Goal: Task Accomplishment & Management: Manage account settings

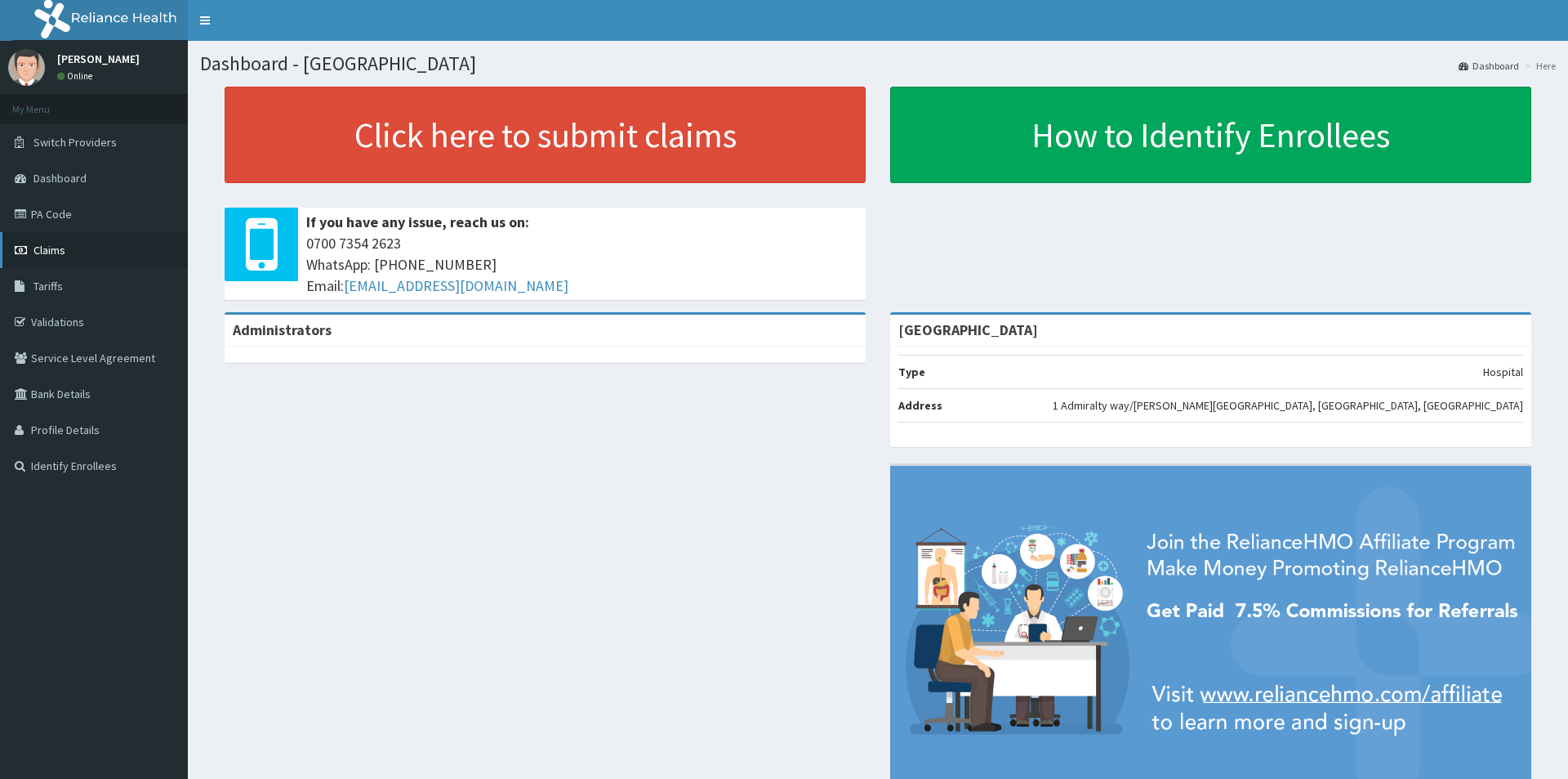
click at [54, 249] on span "Claims" at bounding box center [49, 249] width 32 height 15
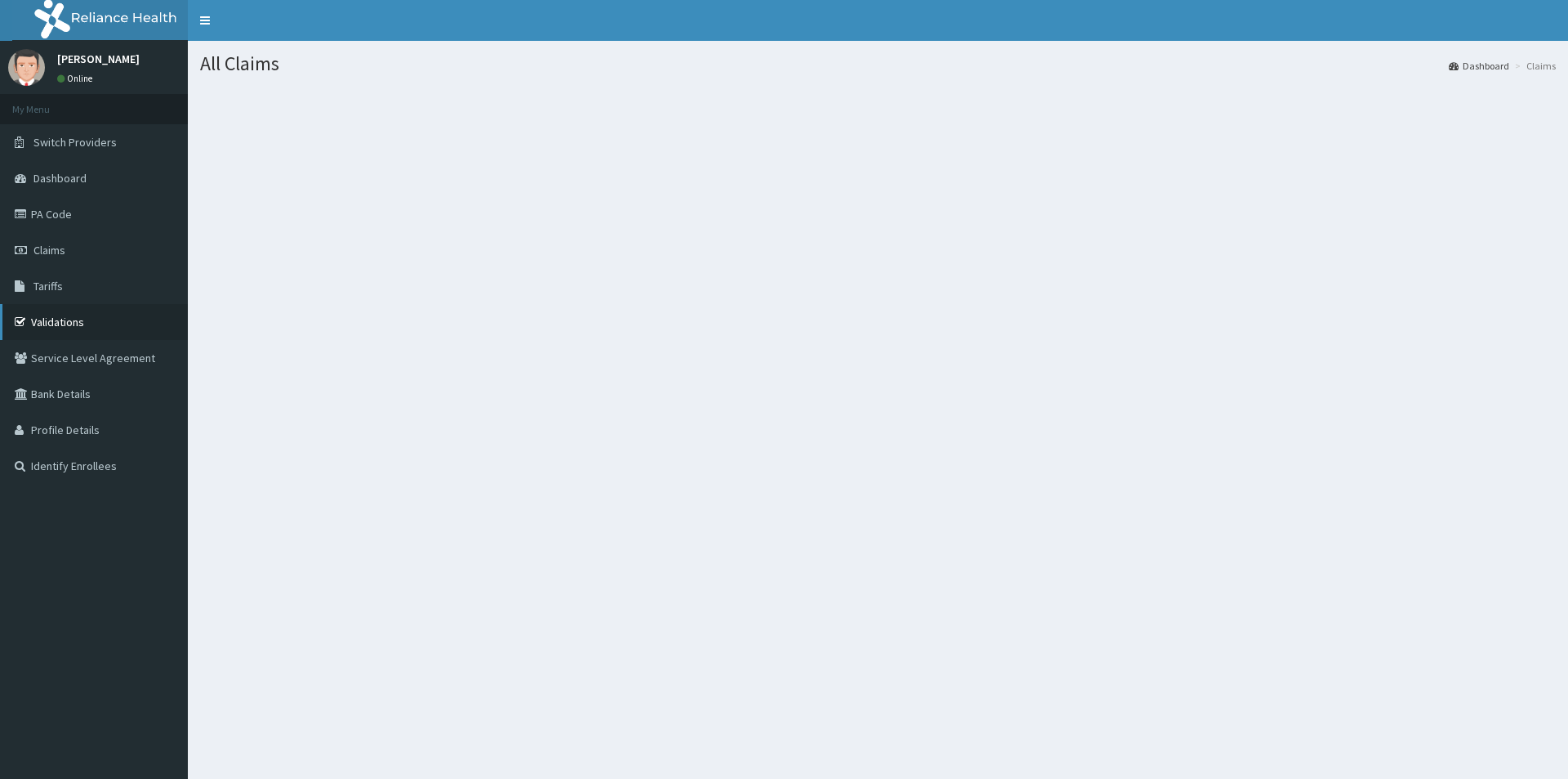
click at [46, 326] on link "Validations" at bounding box center [94, 322] width 188 height 36
click at [69, 399] on link "Bank Details" at bounding box center [94, 393] width 188 height 36
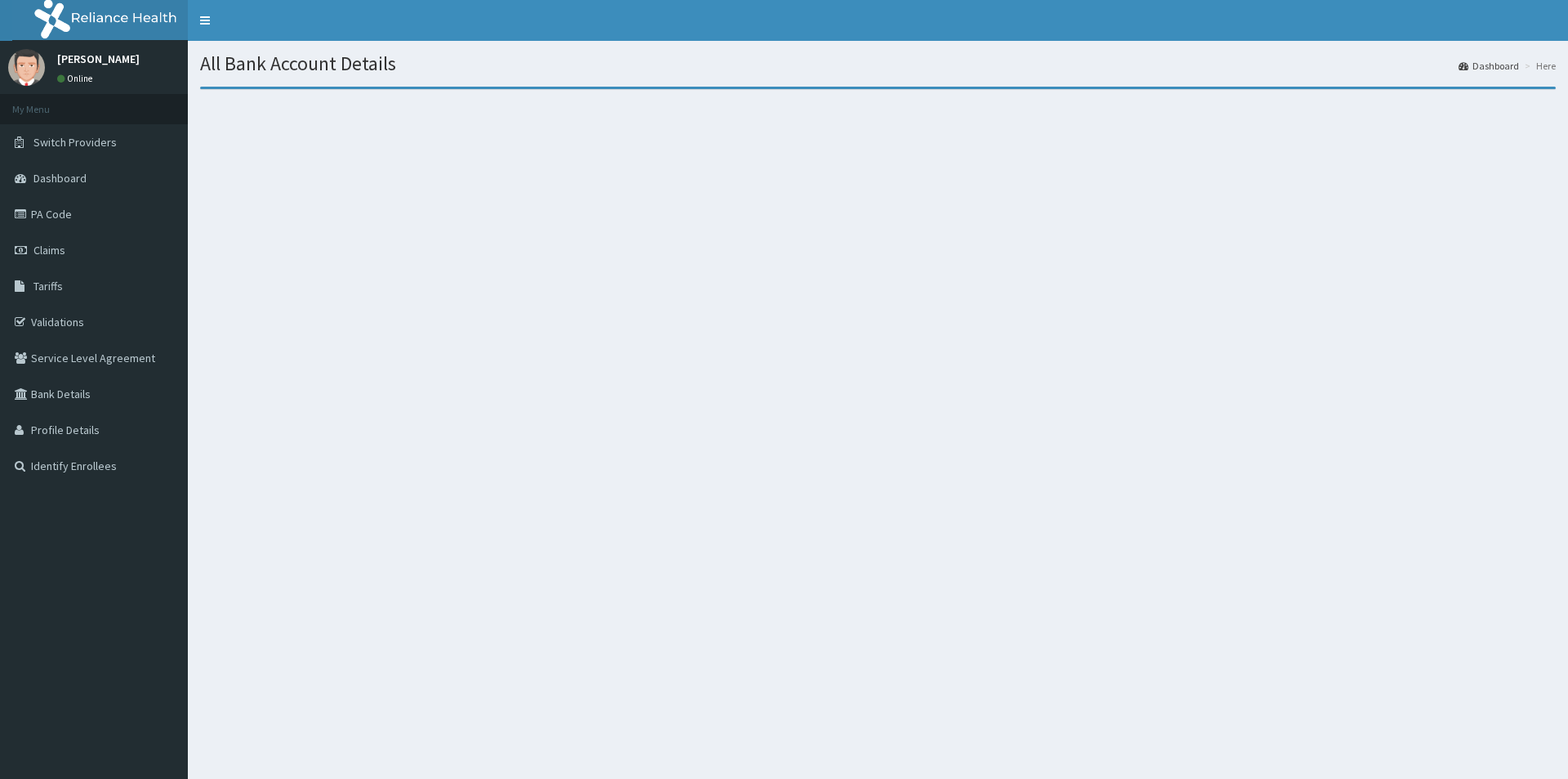
click at [85, 422] on link "Profile Details" at bounding box center [94, 429] width 188 height 36
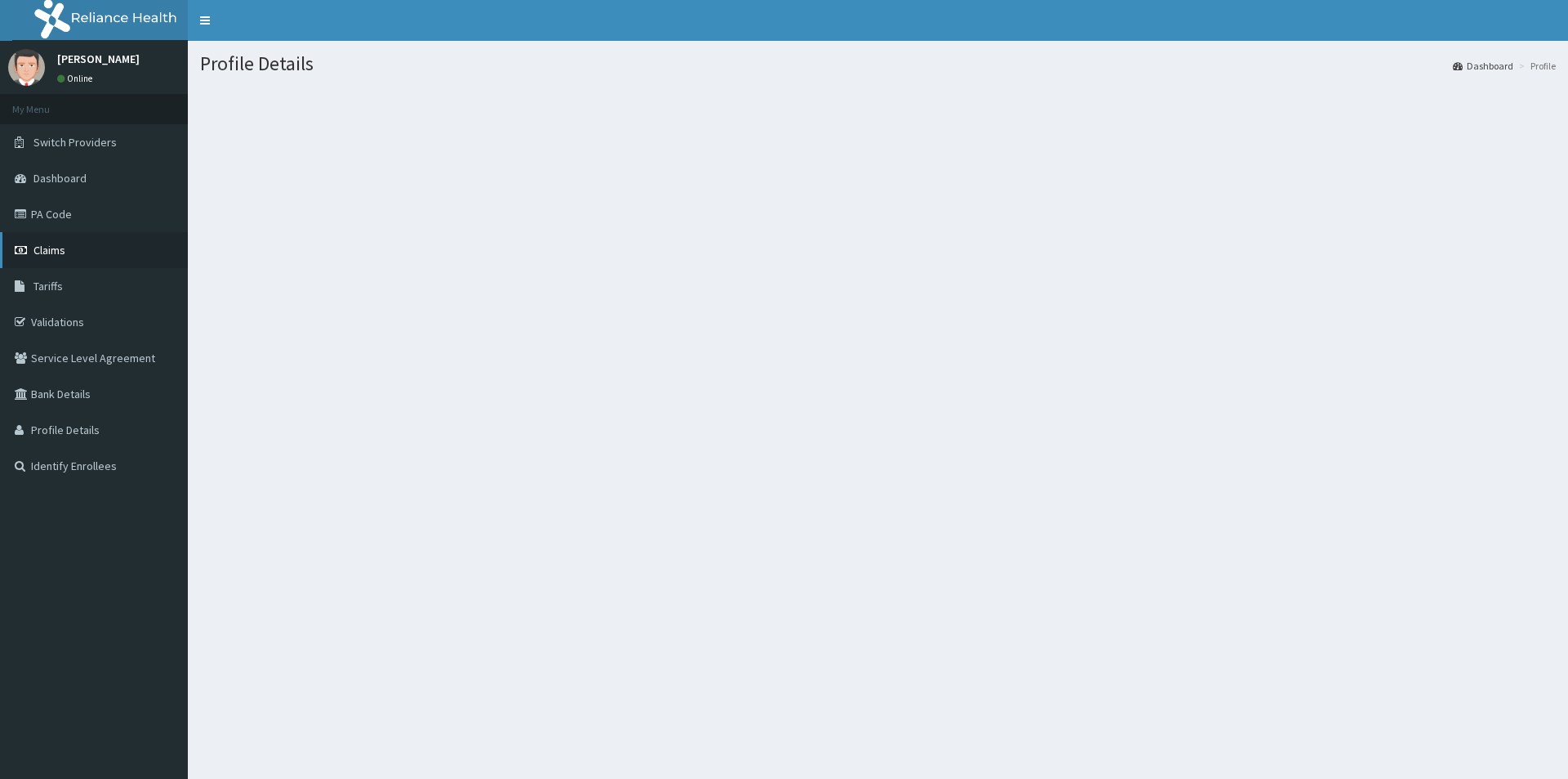
click at [60, 257] on span "Claims" at bounding box center [49, 249] width 32 height 15
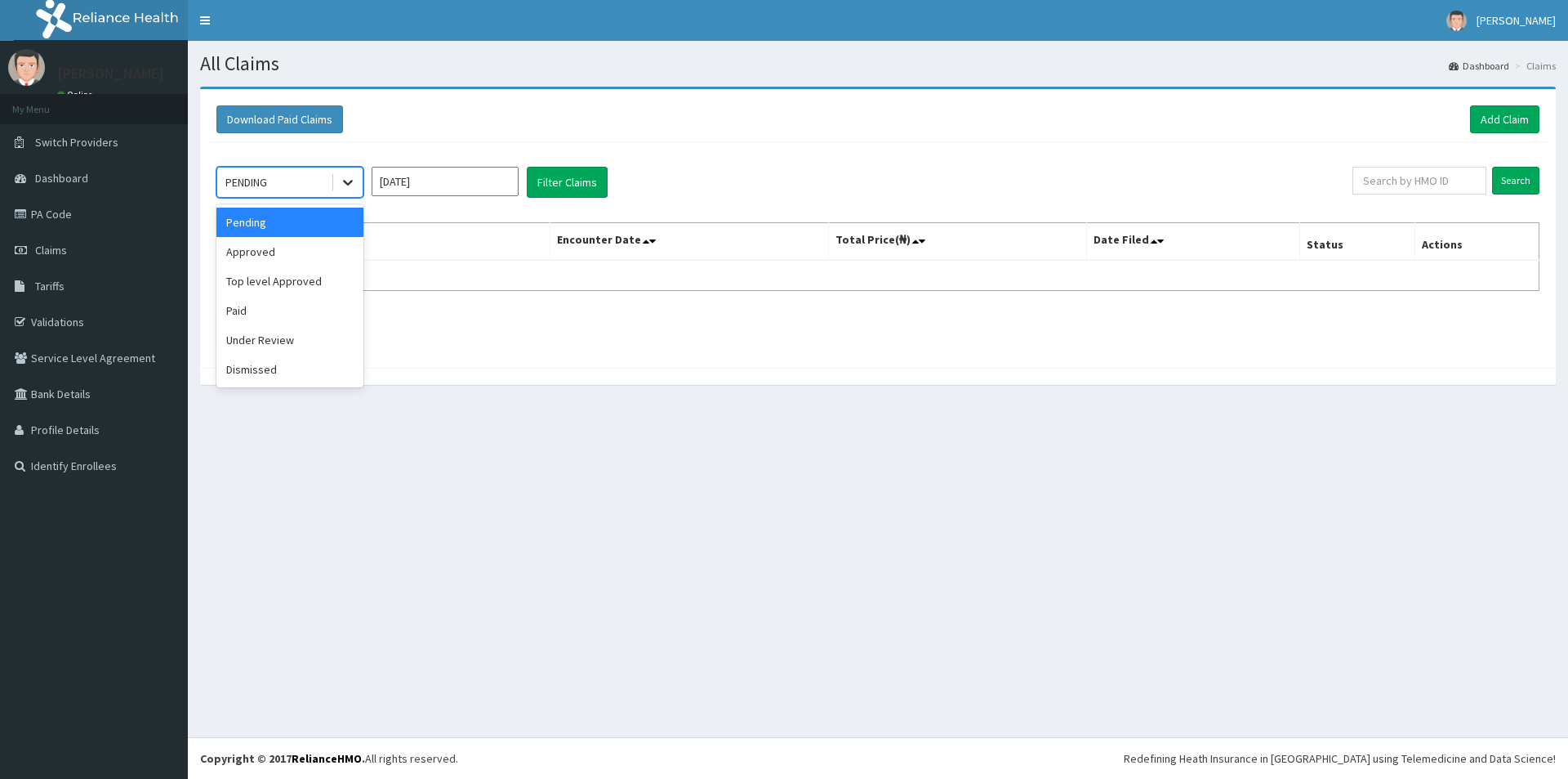
click at [342, 185] on icon at bounding box center [348, 182] width 16 height 16
click at [312, 257] on div "Approved" at bounding box center [291, 252] width 147 height 29
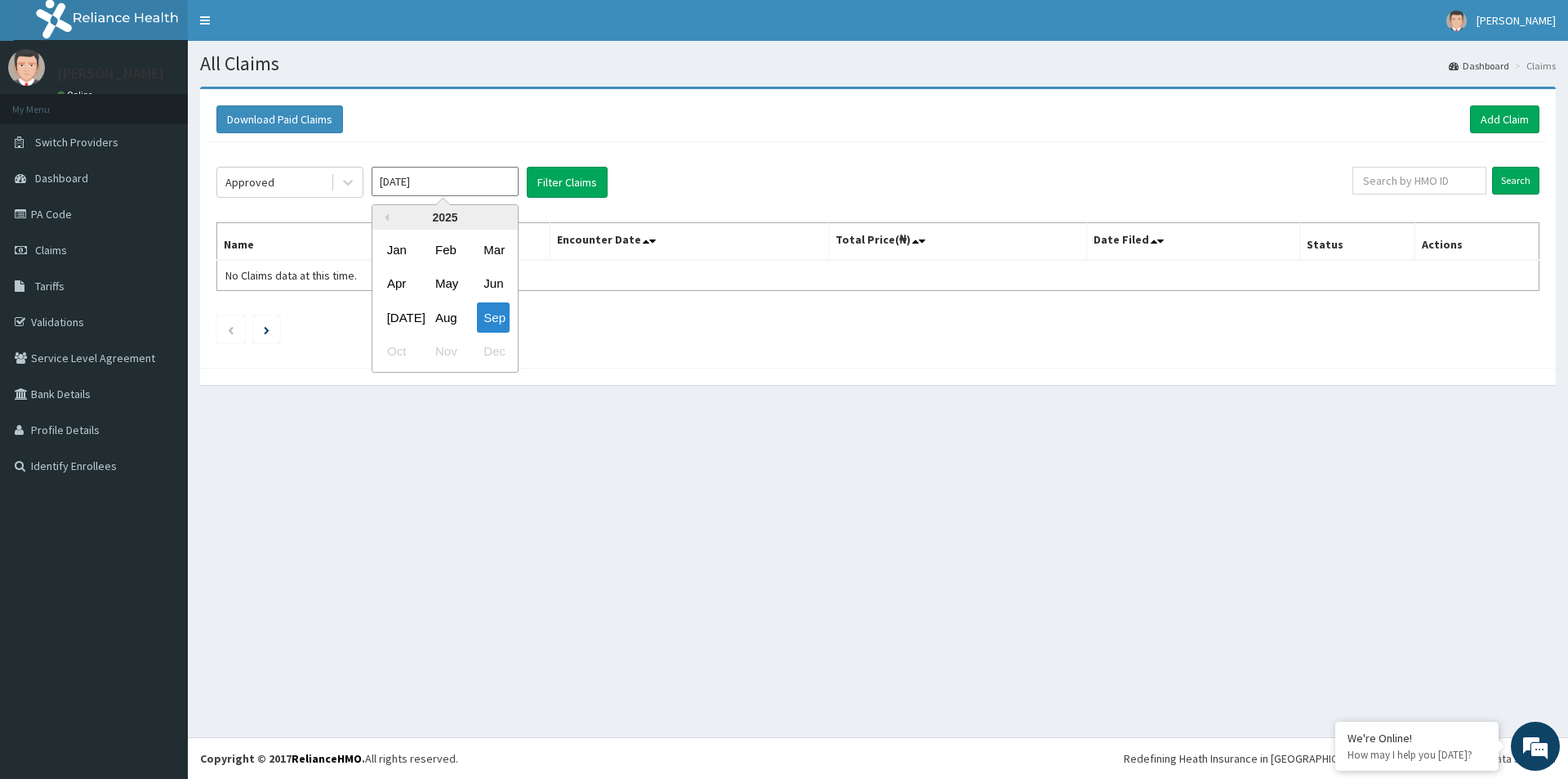
click at [472, 179] on input "Sep 2025" at bounding box center [446, 181] width 147 height 29
drag, startPoint x: 491, startPoint y: 313, endPoint x: 516, endPoint y: 279, distance: 42.2
click at [494, 309] on div "Sep" at bounding box center [494, 317] width 33 height 30
click at [578, 193] on button "Filter Claims" at bounding box center [567, 182] width 80 height 31
click at [1533, 176] on input "Search" at bounding box center [1516, 180] width 47 height 28
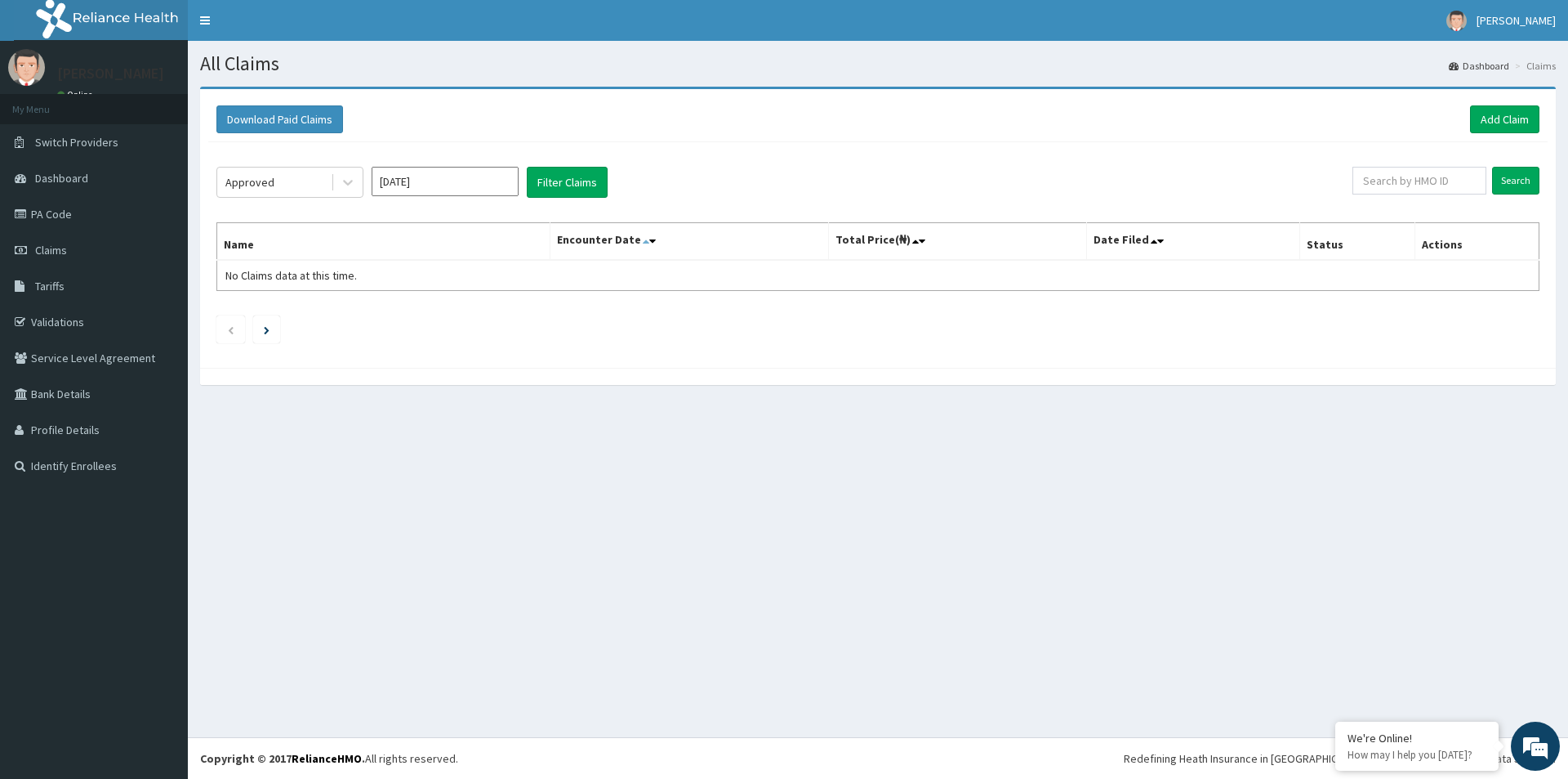
click at [650, 245] on icon at bounding box center [646, 241] width 7 height 12
click at [656, 237] on icon at bounding box center [653, 241] width 7 height 12
click at [65, 314] on link "Validations" at bounding box center [94, 322] width 188 height 36
click at [58, 285] on span "Tariffs" at bounding box center [49, 286] width 29 height 15
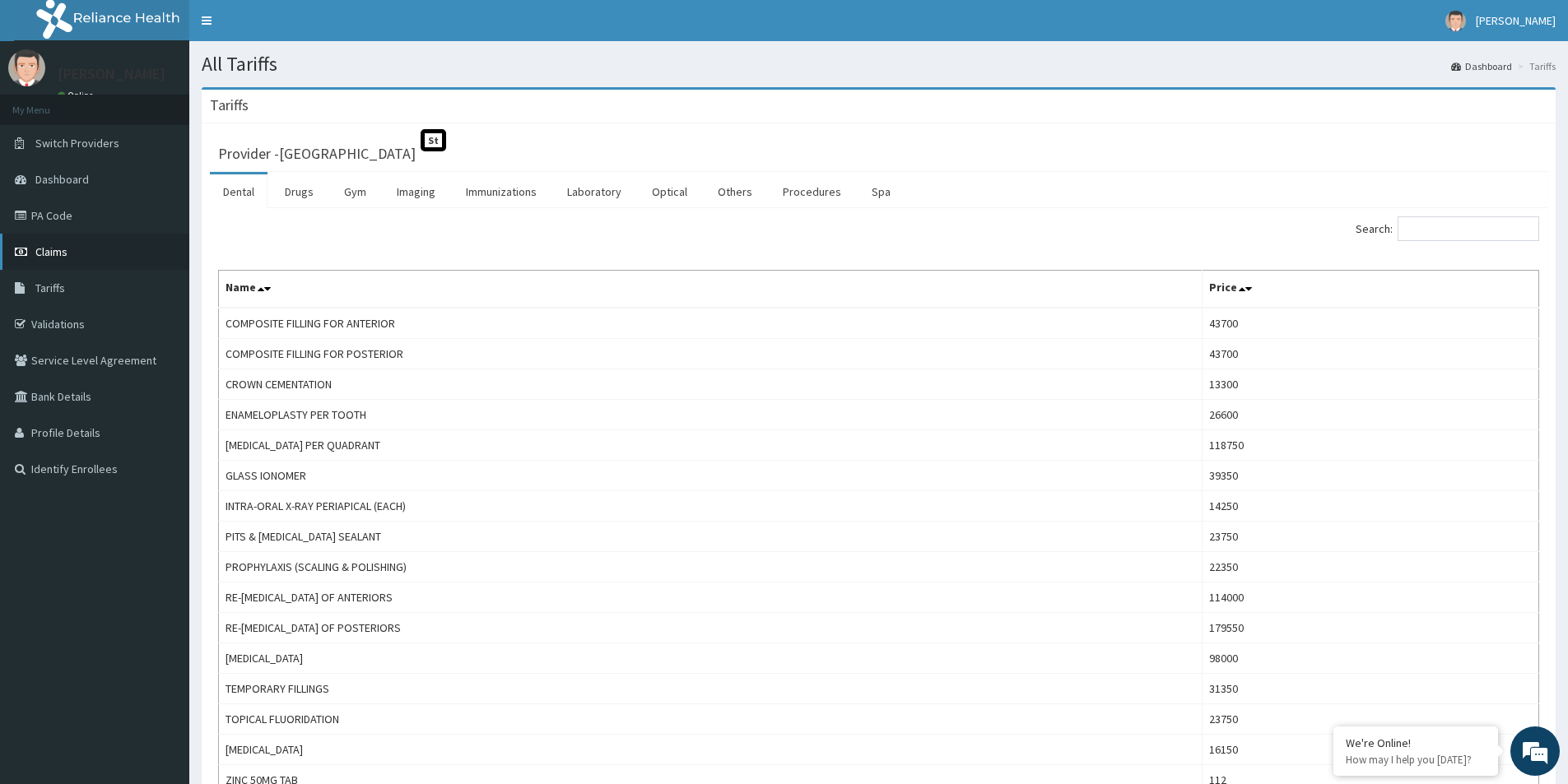
click at [68, 260] on link "Claims" at bounding box center [95, 252] width 189 height 36
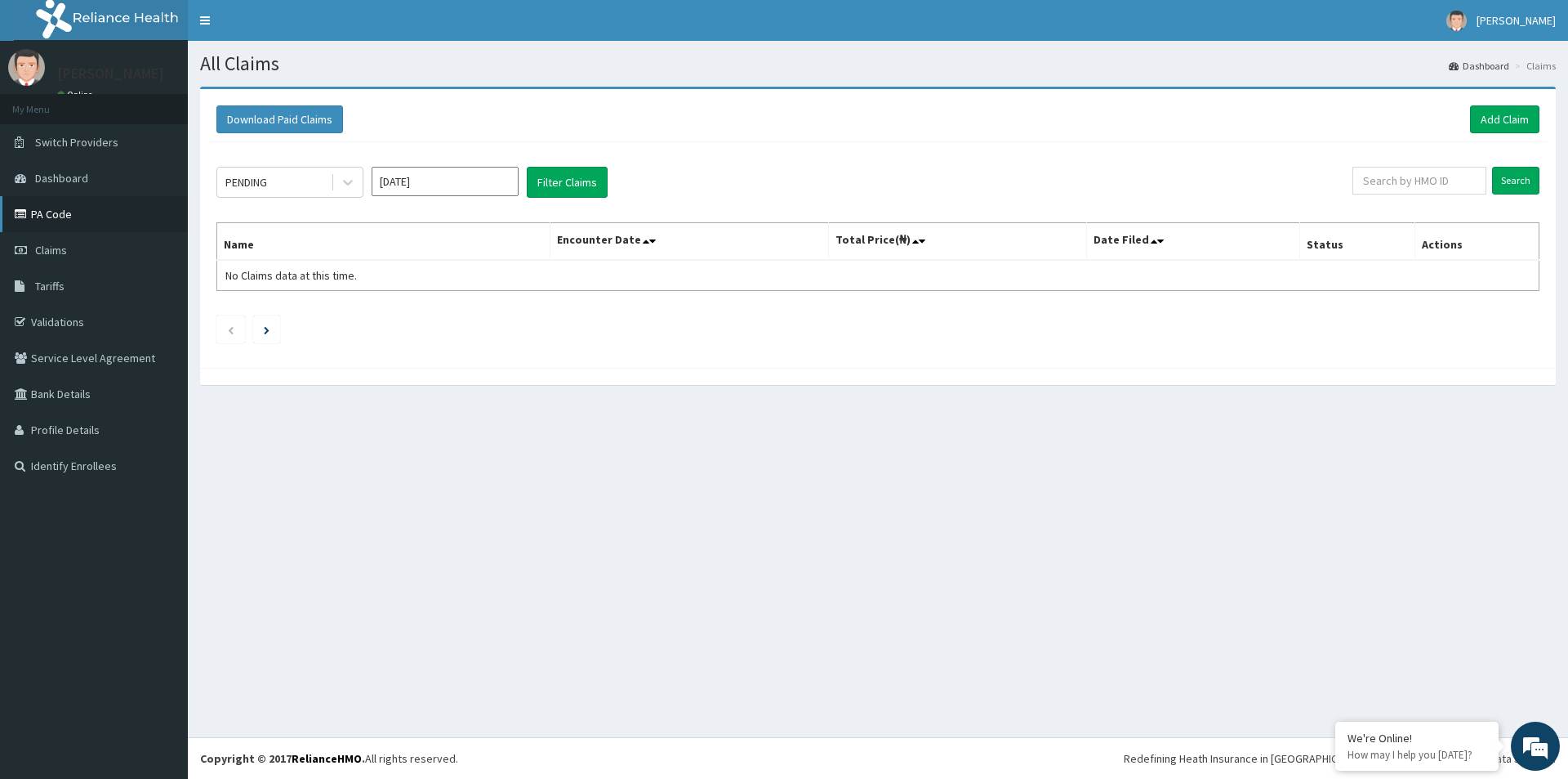
click at [60, 213] on link "PA Code" at bounding box center [94, 213] width 188 height 36
